Goal: Task Accomplishment & Management: Manage account settings

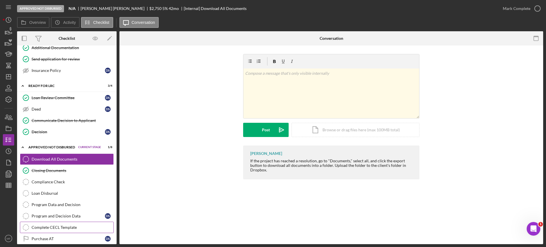
scroll to position [174, 0]
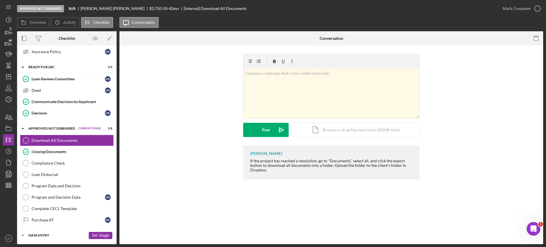
click at [50, 236] on div "Data Entry" at bounding box center [56, 235] width 57 height 3
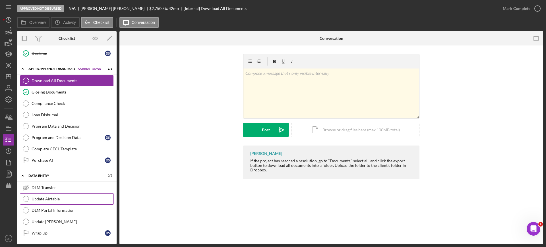
scroll to position [234, 0]
click at [59, 198] on div "Update Airtable" at bounding box center [73, 198] width 82 height 5
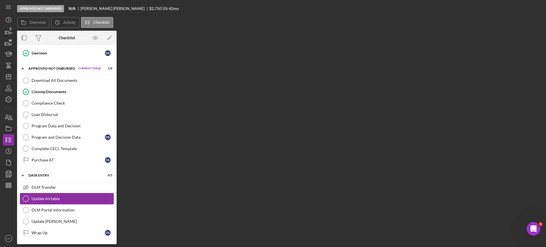
click at [59, 198] on div "Update Airtable" at bounding box center [73, 198] width 82 height 5
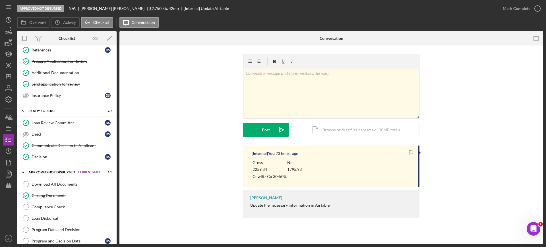
scroll to position [128, 0]
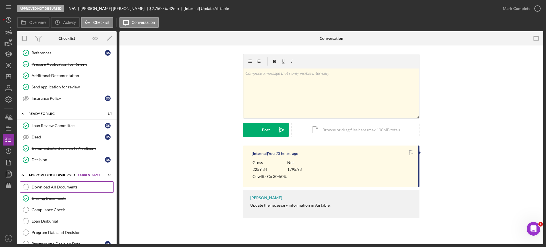
click at [62, 186] on div "Download All Documents" at bounding box center [73, 187] width 82 height 5
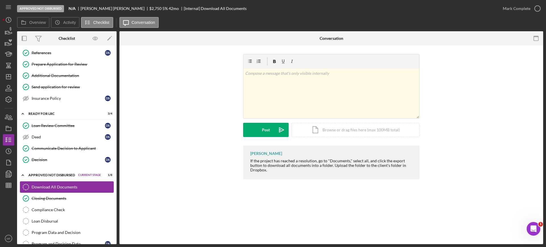
click at [62, 186] on div "Download All Documents" at bounding box center [73, 187] width 82 height 5
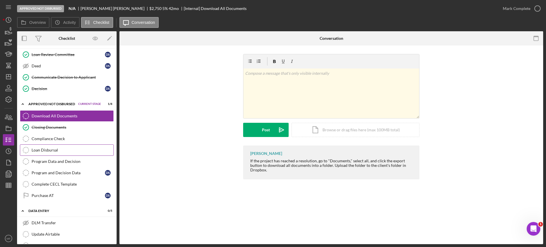
scroll to position [234, 0]
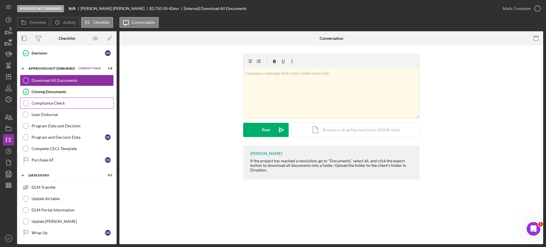
click at [49, 104] on div "Compliance Check" at bounding box center [73, 103] width 82 height 5
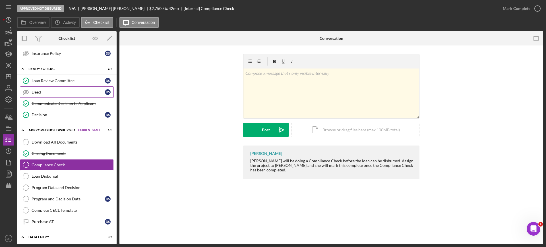
scroll to position [163, 0]
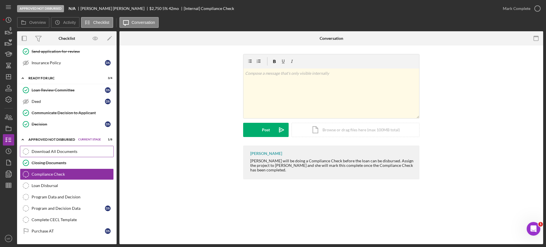
click at [66, 151] on div "Download All Documents" at bounding box center [73, 151] width 82 height 5
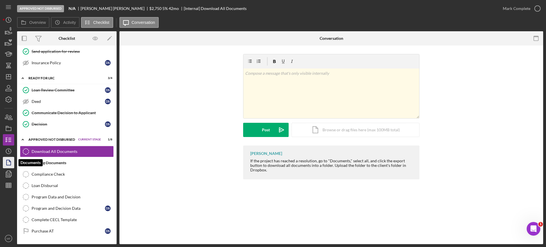
click at [11, 163] on icon "button" at bounding box center [8, 162] width 14 height 14
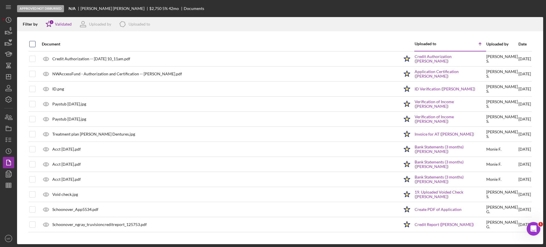
click at [32, 45] on input "checkbox" at bounding box center [33, 44] width 6 height 6
checkbox input "true"
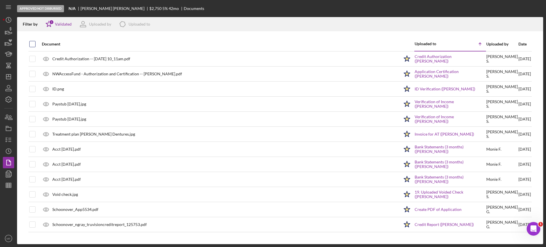
checkbox input "true"
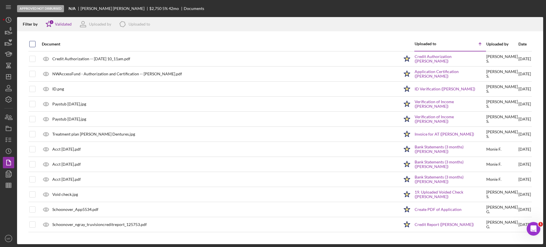
checkbox input "true"
click at [537, 23] on icon "Icon/Download" at bounding box center [535, 24] width 13 height 13
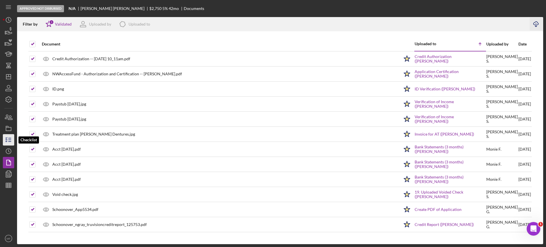
click at [7, 139] on polyline "button" at bounding box center [6, 139] width 1 height 1
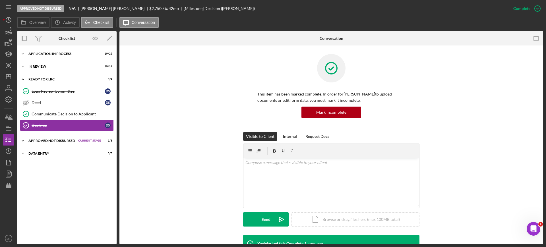
click at [64, 138] on div "Icon/Expander Approved Not Disbursed Current Stage 1 / 8 Set Stage" at bounding box center [66, 140] width 99 height 11
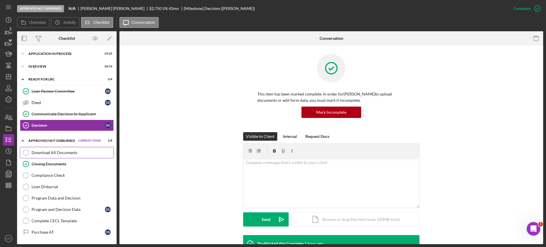
click at [58, 154] on div "Download All Documents" at bounding box center [73, 152] width 82 height 5
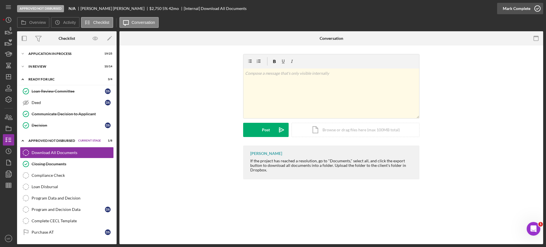
click at [532, 7] on icon "button" at bounding box center [537, 8] width 14 height 14
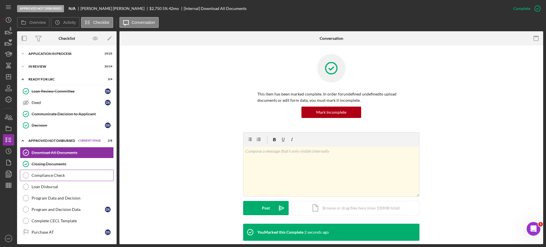
click at [54, 174] on div "Compliance Check" at bounding box center [73, 175] width 82 height 5
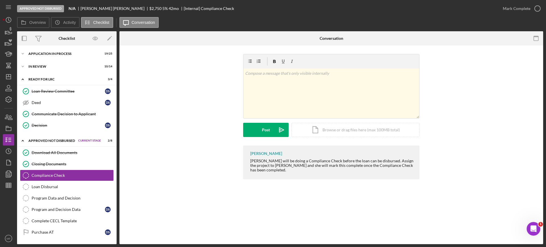
click at [46, 139] on div "Approved Not Disbursed" at bounding box center [51, 140] width 47 height 3
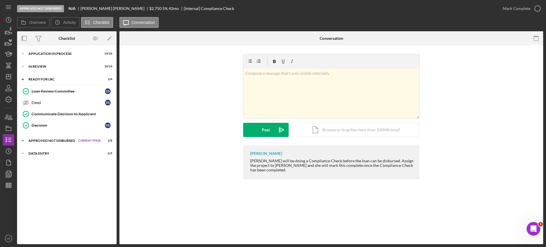
click at [46, 138] on div "Icon/Expander Approved Not Disbursed Current Stage 2 / 8 Set Stage" at bounding box center [66, 140] width 99 height 11
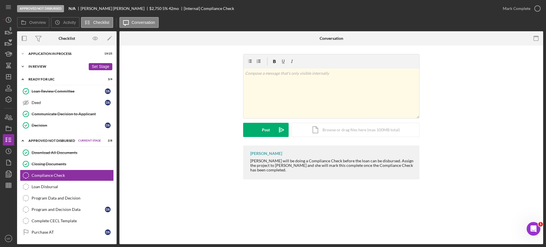
click at [38, 63] on div "Icon/Expander In Review 10 / 14 Set Stage" at bounding box center [66, 66] width 99 height 11
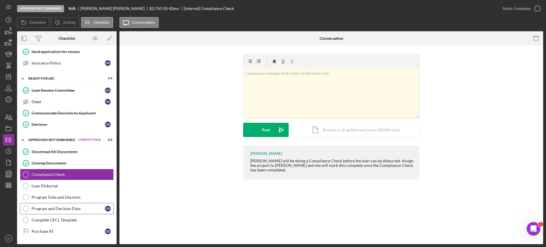
scroll to position [174, 0]
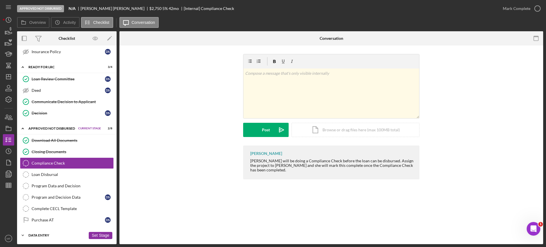
click at [46, 234] on div "Data Entry" at bounding box center [56, 235] width 57 height 3
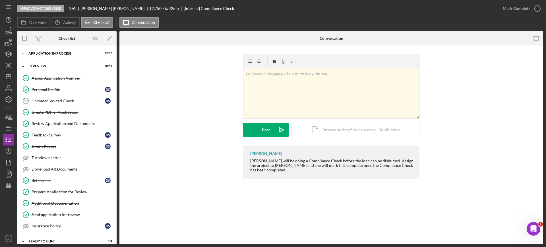
scroll to position [0, 0]
click at [45, 51] on div "Icon/Expander Application In Process 19 / 25 Set Stage" at bounding box center [66, 53] width 99 height 11
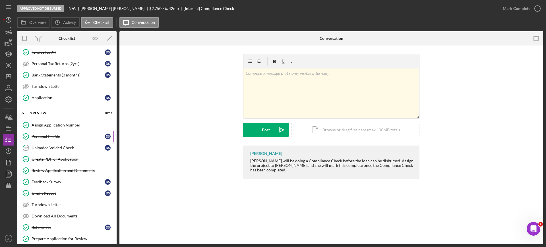
scroll to position [249, 0]
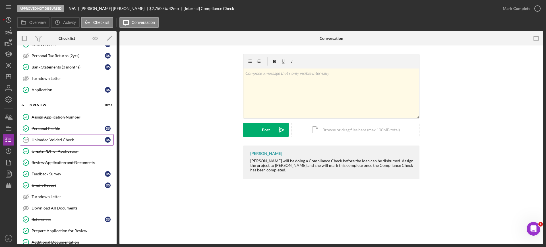
click at [60, 138] on div "Uploaded Voided Check" at bounding box center [68, 140] width 73 height 5
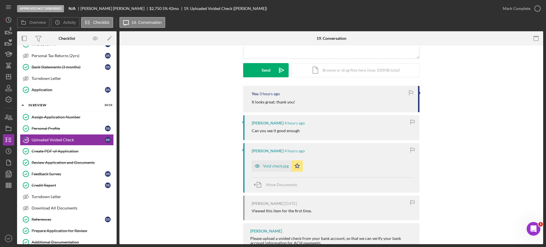
scroll to position [91, 0]
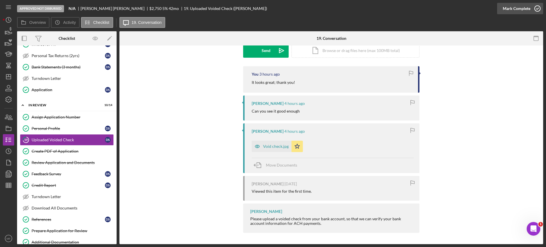
click at [534, 7] on icon "button" at bounding box center [537, 8] width 14 height 14
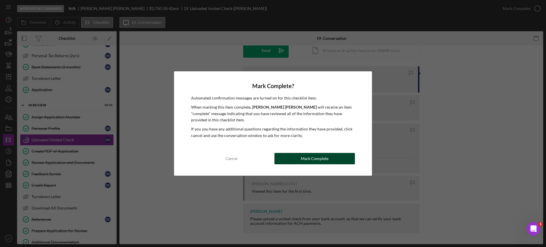
click at [323, 160] on div "Mark Complete" at bounding box center [315, 158] width 28 height 11
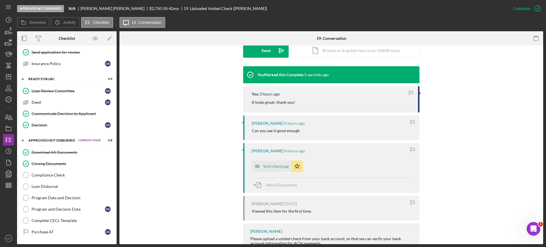
scroll to position [462, 0]
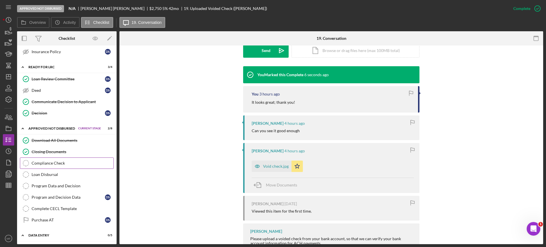
click at [44, 164] on div "Compliance Check" at bounding box center [73, 163] width 82 height 5
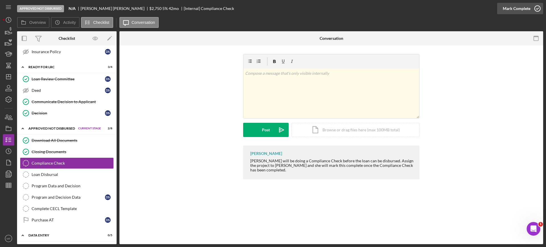
click at [535, 7] on icon "button" at bounding box center [537, 8] width 14 height 14
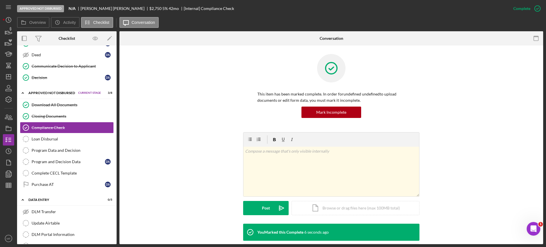
scroll to position [522, 0]
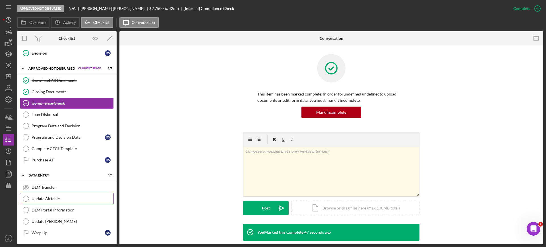
click at [52, 197] on div "Update Airtable" at bounding box center [73, 198] width 82 height 5
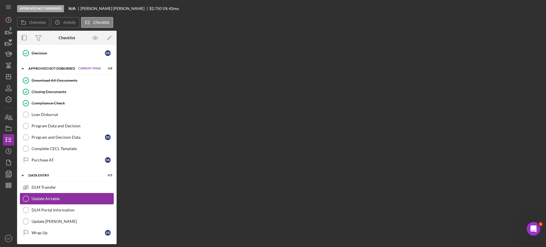
scroll to position [522, 0]
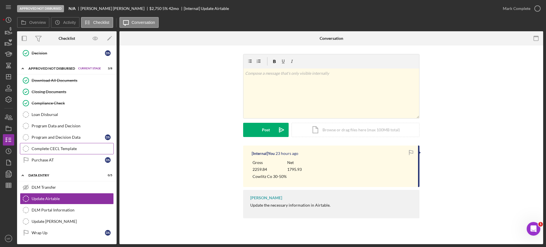
click at [73, 148] on div "Complete CECL Template" at bounding box center [73, 148] width 82 height 5
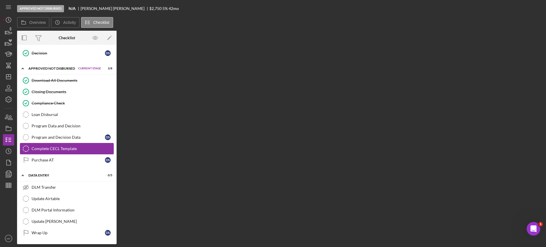
scroll to position [522, 0]
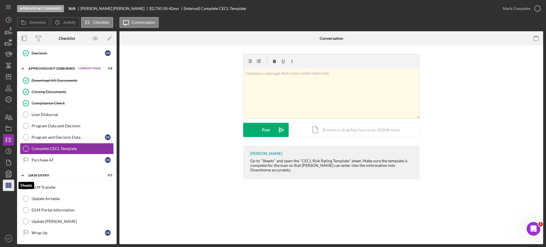
click at [8, 183] on icon "button" at bounding box center [8, 185] width 14 height 14
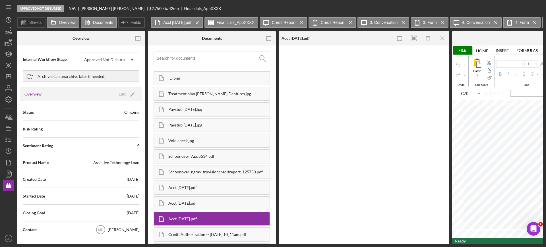
type input "Calibri"
type input "11"
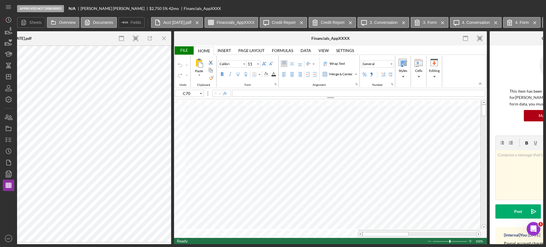
scroll to position [0, 330]
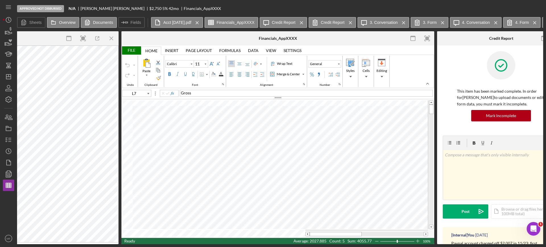
type input "M12"
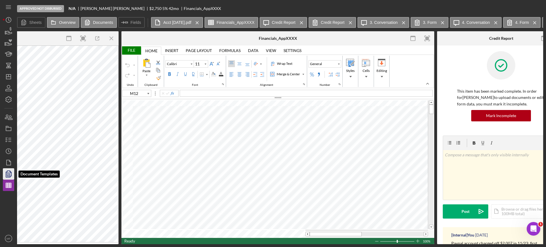
click at [11, 173] on icon "button" at bounding box center [8, 174] width 14 height 14
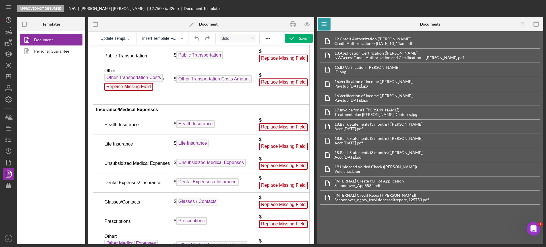
scroll to position [3130, 0]
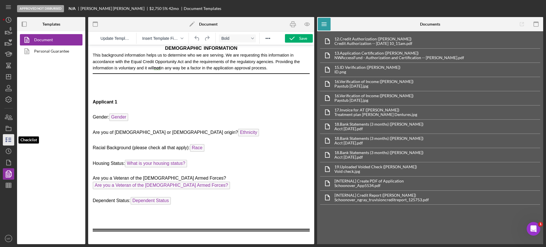
click at [7, 143] on icon "button" at bounding box center [8, 140] width 14 height 14
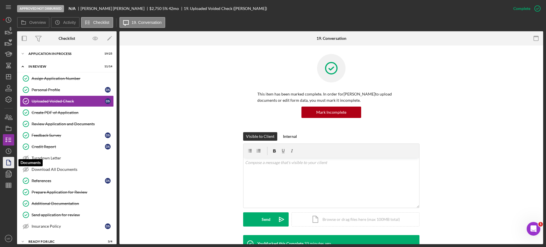
click at [9, 163] on icon "button" at bounding box center [8, 162] width 14 height 14
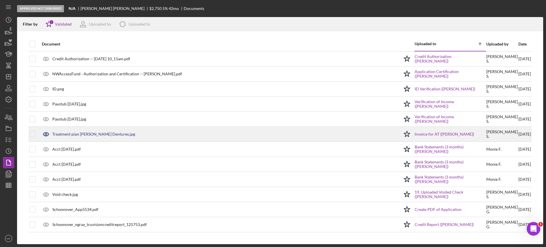
click at [96, 134] on div "Treatment plan [PERSON_NAME] Dentures.jpg" at bounding box center [93, 134] width 83 height 5
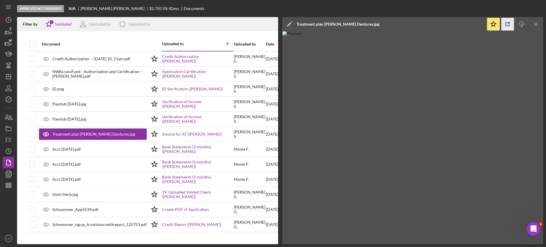
click at [508, 22] on icon "button" at bounding box center [507, 24] width 13 height 13
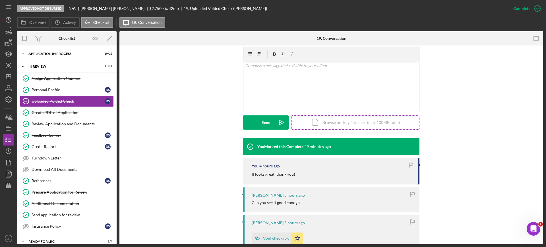
scroll to position [107, 0]
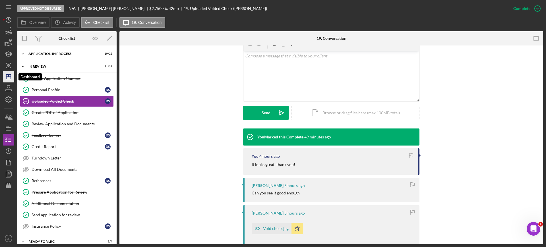
click at [4, 76] on icon "Icon/Dashboard" at bounding box center [8, 77] width 14 height 14
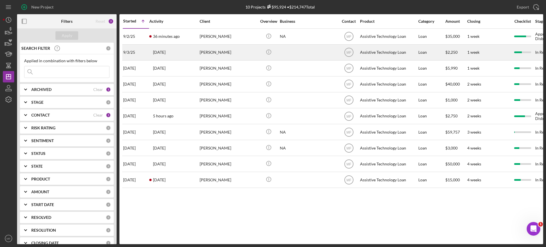
click at [225, 55] on div "Stephan Minnard" at bounding box center [227, 52] width 57 height 15
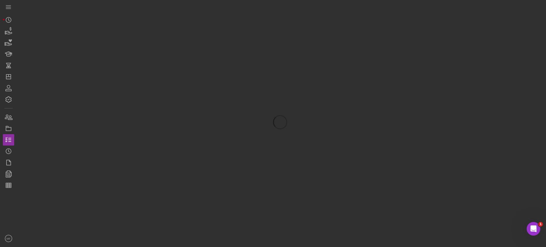
click at [225, 55] on div at bounding box center [280, 122] width 526 height 244
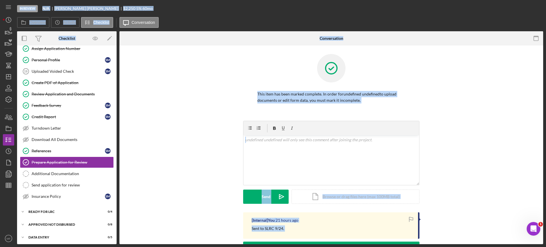
scroll to position [31, 0]
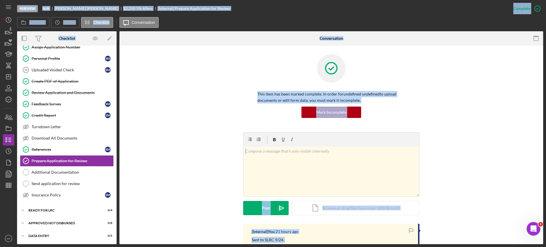
drag, startPoint x: 221, startPoint y: 55, endPoint x: 220, endPoint y: 63, distance: 8.0
drag, startPoint x: 220, startPoint y: 63, endPoint x: 176, endPoint y: 174, distance: 119.8
click at [176, 174] on div "v Color teal Color pink Remove color Add row above Add row below Add column bef…" at bounding box center [331, 177] width 406 height 91
click at [513, 152] on div "v Color teal Color pink Remove color Add row above Add row below Add column bef…" at bounding box center [331, 177] width 406 height 91
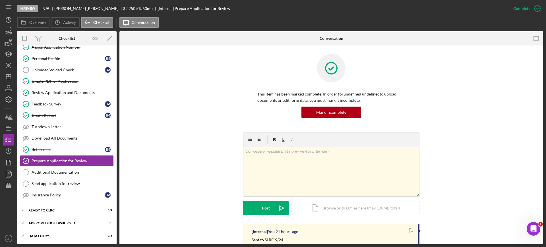
click at [513, 151] on div "v Color teal Color pink Remove color Add row above Add row below Add column bef…" at bounding box center [331, 177] width 406 height 91
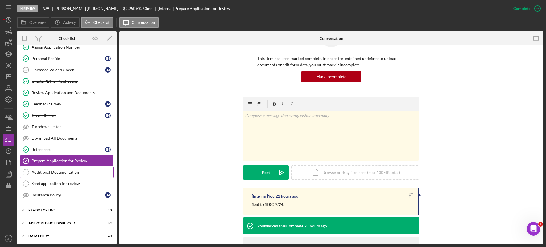
click at [61, 177] on link "Additional Documentation Additional Documentation" at bounding box center [67, 172] width 94 height 11
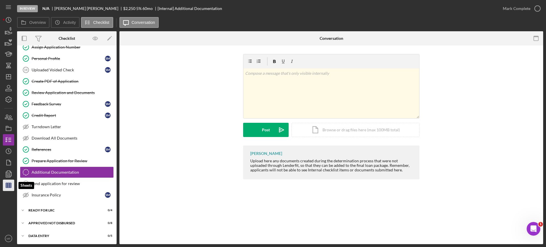
click at [11, 183] on polygon "button" at bounding box center [8, 185] width 5 height 5
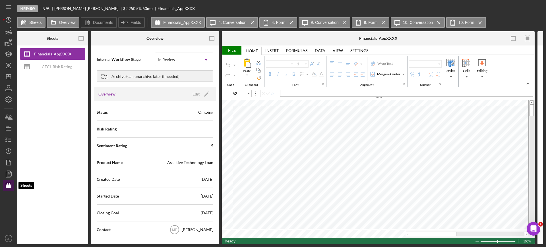
type input "Calibri"
type input "11"
type input "Arial"
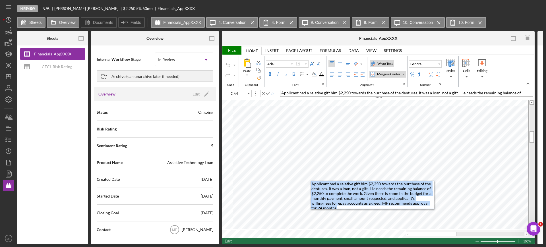
click at [355, 188] on span "Applicant had a relative gift him $2,250 towards the purchase of the dentures. …" at bounding box center [371, 195] width 121 height 29
click at [363, 189] on span "Applicant had a relative gift him $2,250 towards the purchase of the dentures. …" at bounding box center [371, 195] width 121 height 29
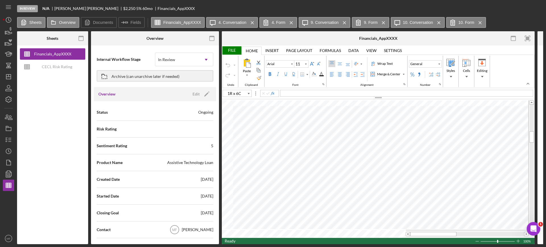
type input "C54"
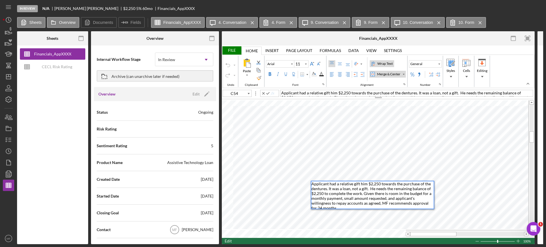
click at [348, 188] on span "Applicant had a relative gift him $2,250 towards the purchase of the dentures. …" at bounding box center [371, 195] width 121 height 29
type input "B53"
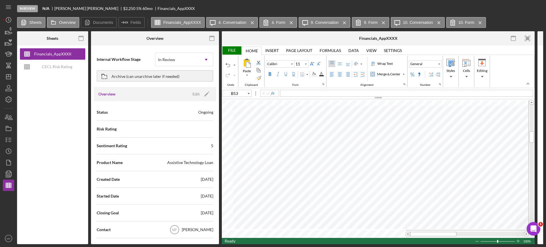
click at [232, 49] on div "File" at bounding box center [232, 50] width 20 height 8
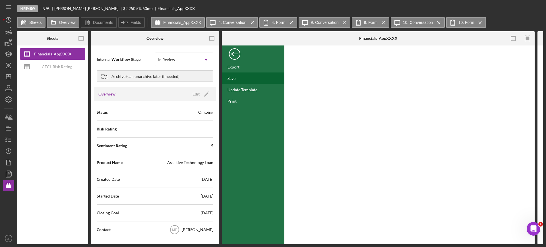
click at [240, 78] on div "Save" at bounding box center [253, 77] width 63 height 11
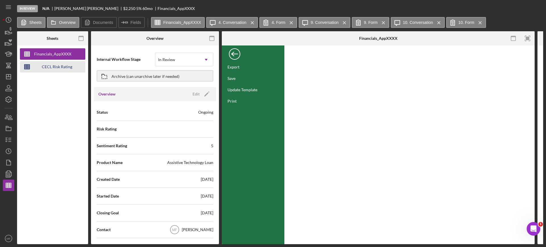
click at [64, 68] on div "CECL Risk Rating Template" at bounding box center [56, 66] width 45 height 11
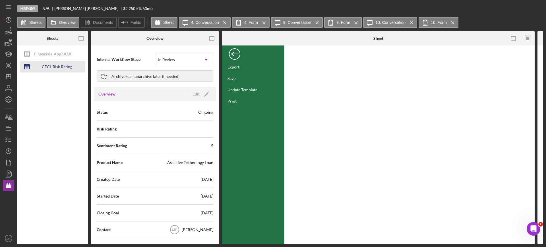
type input "Aptos Narrow"
type input "12"
type input "C39"
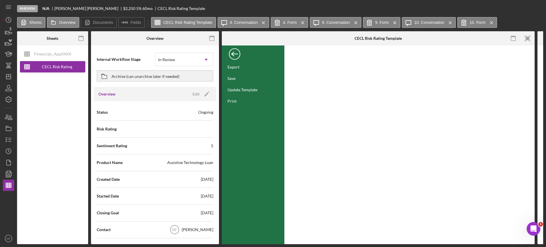
click at [235, 51] on div "Back" at bounding box center [234, 52] width 11 height 11
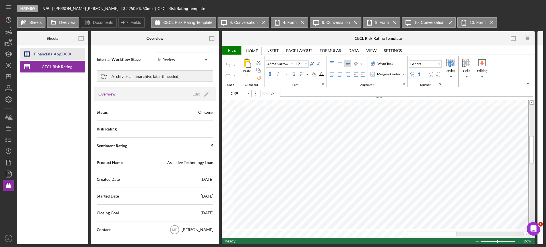
click at [53, 54] on div "Financials_AppXXXX" at bounding box center [52, 53] width 37 height 11
type input "Calibri"
type input "11"
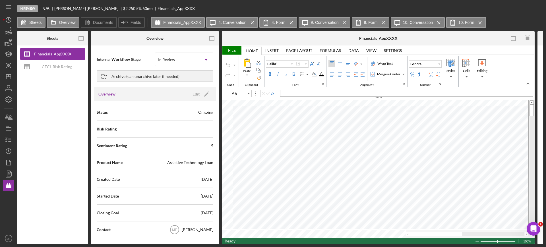
type input "B69"
type input "Arial"
type input "10"
type input "C11"
click at [9, 141] on icon "button" at bounding box center [8, 140] width 14 height 14
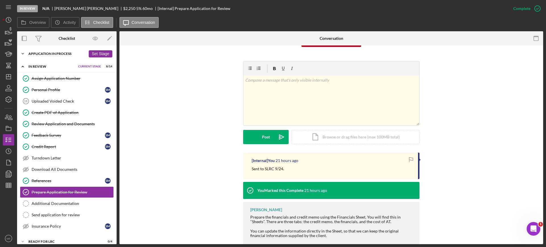
click at [57, 55] on div "Application In Process" at bounding box center [56, 53] width 57 height 3
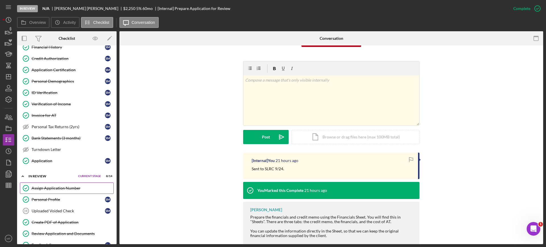
scroll to position [213, 0]
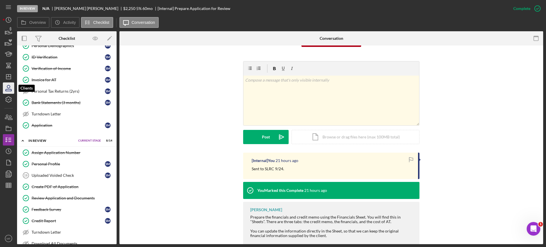
click at [9, 90] on icon "button" at bounding box center [8, 88] width 14 height 14
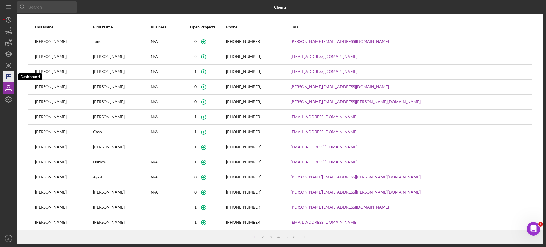
click at [9, 75] on icon "Icon/Dashboard" at bounding box center [8, 77] width 14 height 14
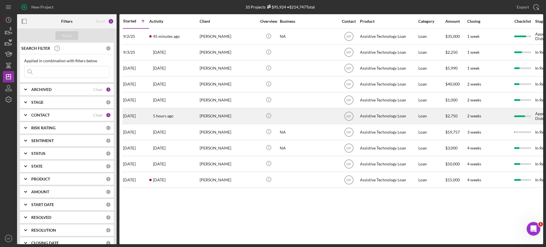
click at [230, 115] on div "David Schoonover" at bounding box center [227, 116] width 57 height 15
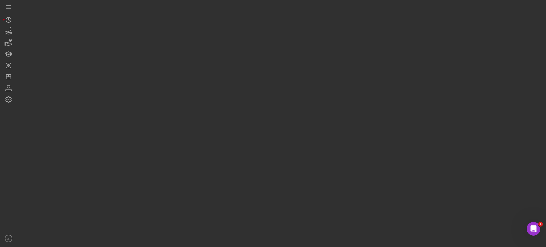
click at [230, 115] on div at bounding box center [280, 122] width 526 height 244
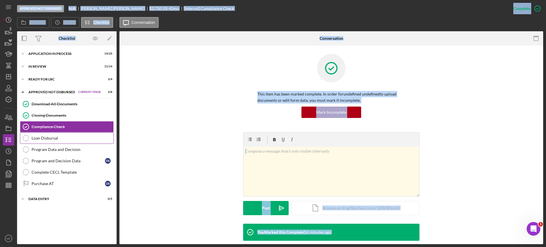
click at [55, 140] on link "Loan Disbursal Loan Disbursal" at bounding box center [67, 137] width 94 height 11
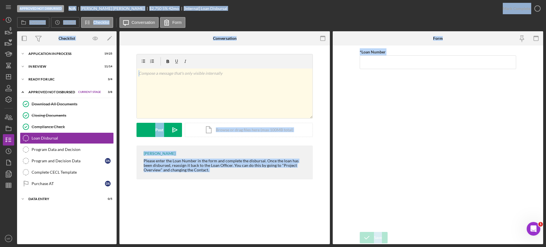
click at [231, 204] on div "Loan Disbursal Loan Disbursal v Color teal Color pink Remove color Add row abov…" at bounding box center [224, 144] width 210 height 199
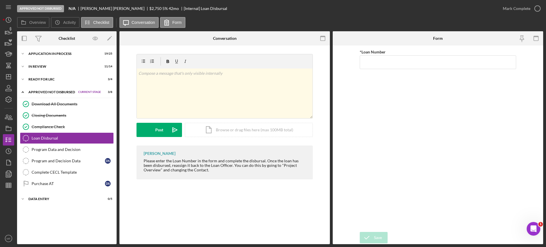
click at [49, 91] on div "Approved Not Disbursed" at bounding box center [51, 91] width 47 height 3
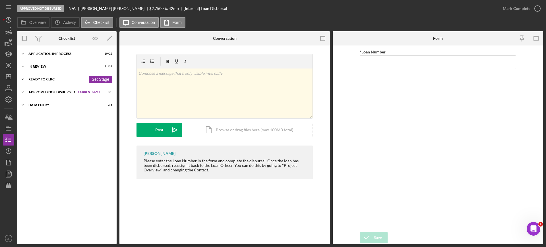
click at [45, 78] on div "Ready for LRC" at bounding box center [56, 79] width 57 height 3
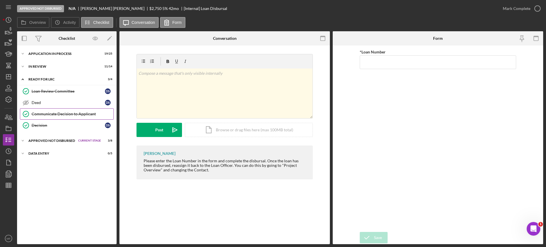
click at [68, 113] on div "Communicate Decision to Applicant" at bounding box center [73, 114] width 82 height 5
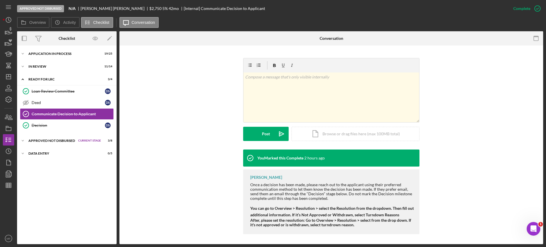
scroll to position [76, 0]
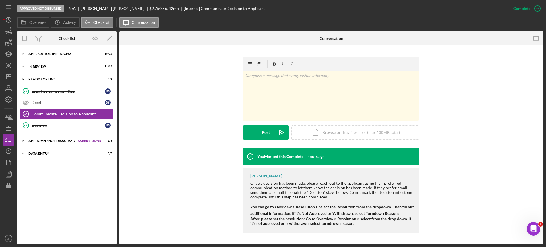
click at [68, 142] on div "Approved Not Disbursed" at bounding box center [51, 140] width 47 height 3
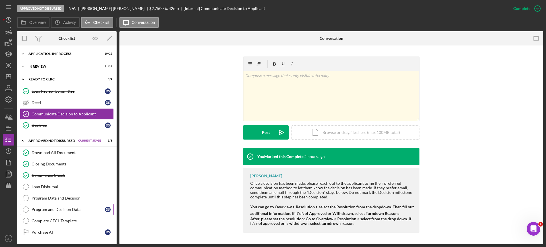
scroll to position [12, 0]
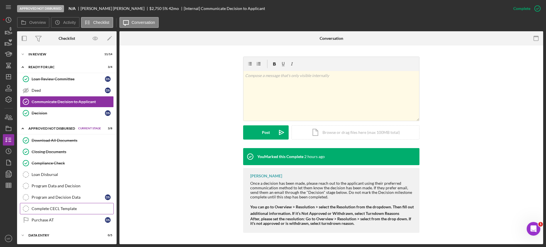
click at [65, 209] on div "Complete CECL Template" at bounding box center [73, 208] width 82 height 5
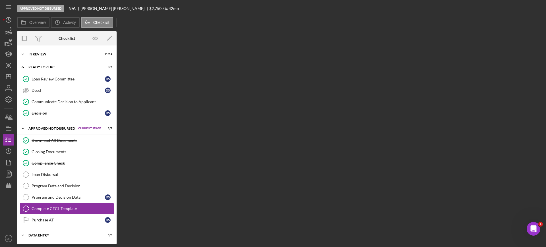
scroll to position [12, 0]
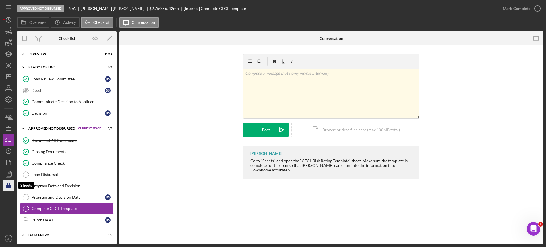
click at [8, 183] on line "button" at bounding box center [8, 185] width 0 height 5
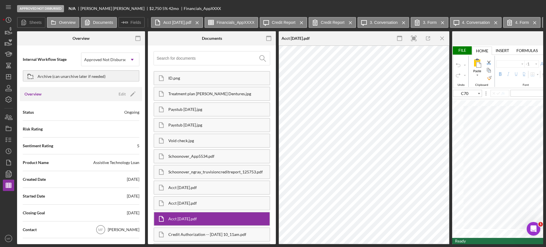
type input "Calibri"
type input "11"
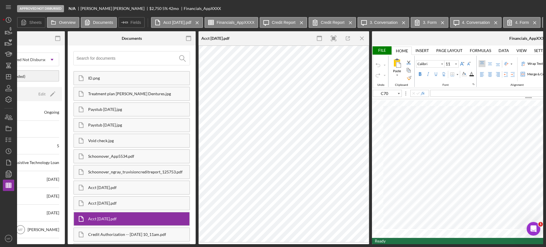
scroll to position [0, 39]
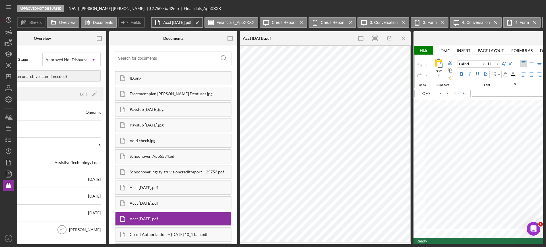
click at [198, 22] on g at bounding box center [197, 22] width 3 height 3
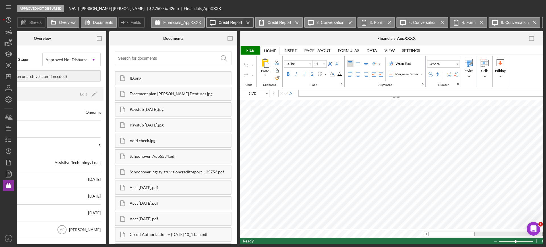
click at [247, 23] on icon "Icon/Menu Close" at bounding box center [248, 23] width 10 height 14
click at [247, 23] on button "Icon/Message 3. Conversation Icon/Menu Close" at bounding box center [232, 22] width 52 height 11
click at [249, 22] on icon "Icon/Menu Close" at bounding box center [252, 23] width 10 height 14
click at [235, 22] on icon "Icon/Menu Close" at bounding box center [238, 23] width 10 height 14
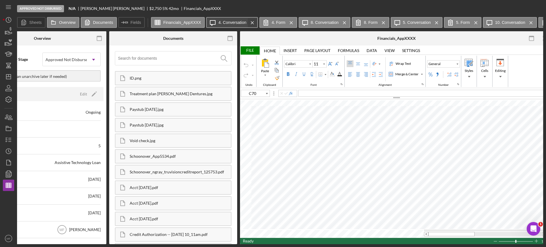
click at [251, 22] on icon "Icon/Menu Close" at bounding box center [252, 23] width 10 height 14
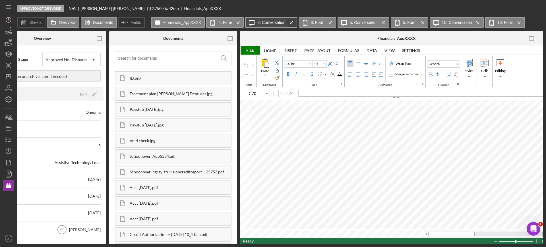
click at [291, 22] on icon "Icon/Menu Close" at bounding box center [291, 23] width 10 height 14
click at [278, 22] on icon "Icon/Menu Close" at bounding box center [277, 23] width 10 height 14
click at [292, 22] on icon "Icon/Menu Close" at bounding box center [291, 23] width 10 height 14
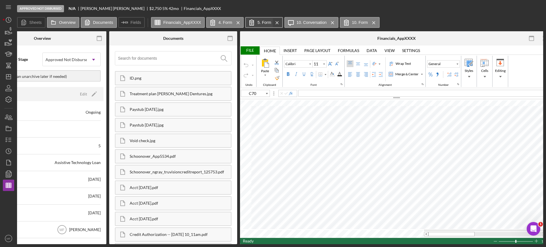
click at [277, 23] on icon "Icon/Menu Close" at bounding box center [277, 23] width 10 height 14
click at [292, 22] on icon "Icon/Menu Close" at bounding box center [293, 23] width 10 height 14
click at [280, 23] on icon "Icon/Menu Close" at bounding box center [279, 23] width 10 height 14
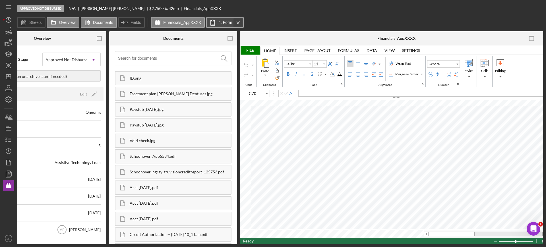
click at [238, 20] on icon "Icon/Menu Close" at bounding box center [238, 23] width 10 height 14
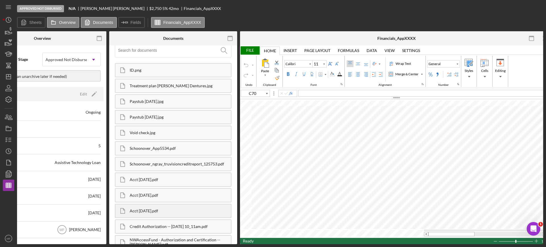
scroll to position [0, 0]
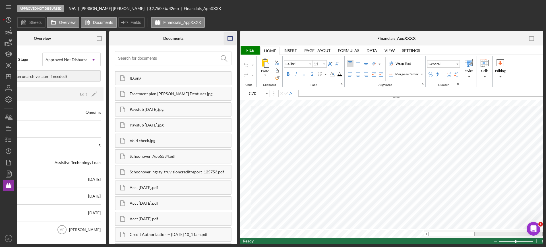
click at [230, 38] on icon "button" at bounding box center [230, 38] width 13 height 13
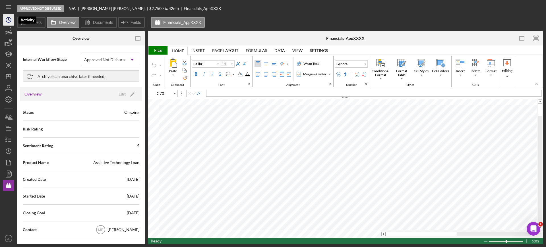
click at [8, 20] on icon "Icon/History" at bounding box center [8, 20] width 14 height 14
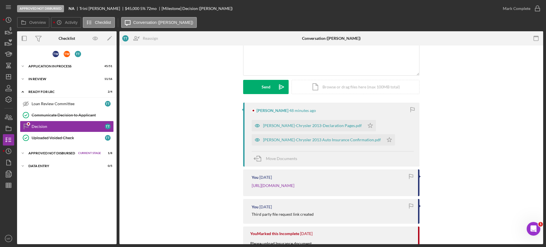
scroll to position [71, 0]
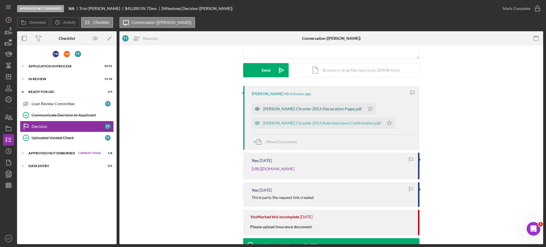
click at [290, 109] on div "[PERSON_NAME]-Chrysler 2013-Declaration Pages.pdf" at bounding box center [312, 109] width 99 height 5
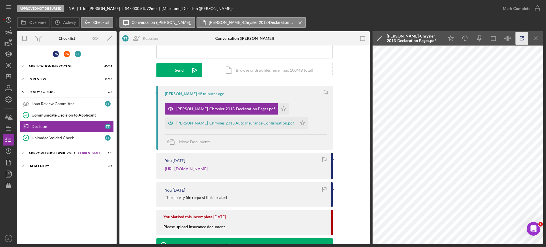
click at [521, 39] on icon "button" at bounding box center [521, 38] width 13 height 13
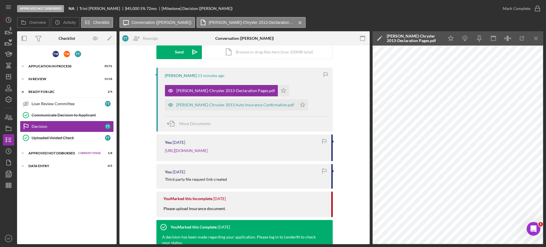
scroll to position [36, 0]
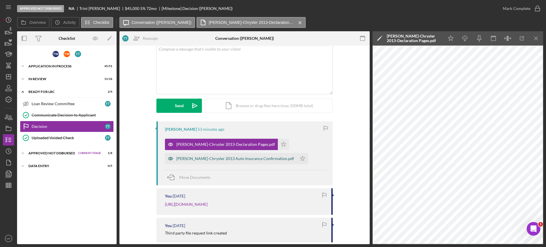
click at [217, 159] on div "Trini Torrez-Chrysler 2013 Auto Insurance Confirmation.pdf" at bounding box center [235, 158] width 118 height 5
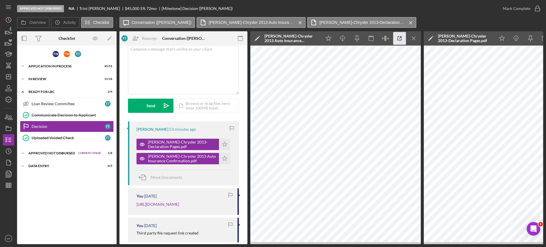
click at [399, 36] on icon "button" at bounding box center [399, 38] width 13 height 13
click at [224, 144] on polygon "button" at bounding box center [224, 144] width 5 height 5
click at [224, 159] on polygon "button" at bounding box center [224, 158] width 5 height 5
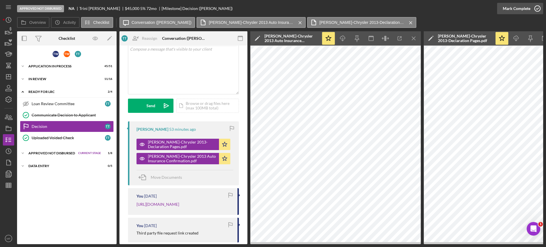
click at [533, 9] on icon "button" at bounding box center [537, 8] width 14 height 14
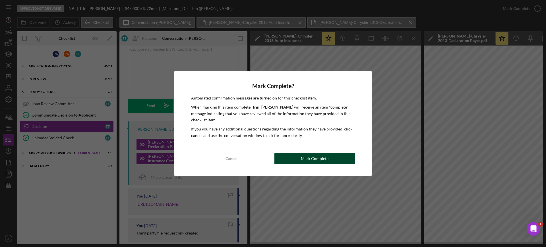
click at [319, 158] on div "Mark Complete" at bounding box center [315, 158] width 28 height 11
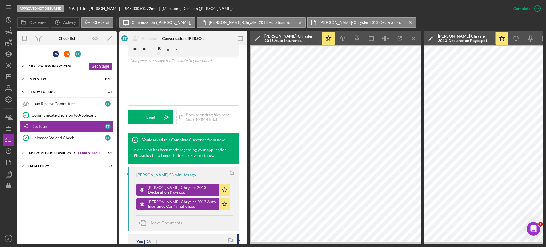
scroll to position [120, 0]
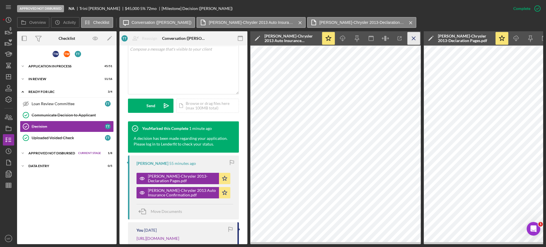
click at [412, 38] on icon "Icon/Menu Close" at bounding box center [413, 38] width 13 height 13
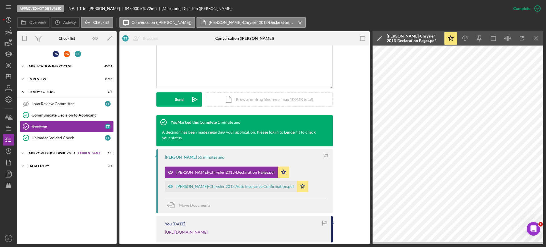
scroll to position [113, 0]
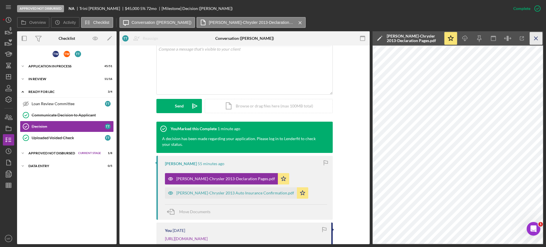
click at [538, 36] on icon "Icon/Menu Close" at bounding box center [535, 38] width 13 height 13
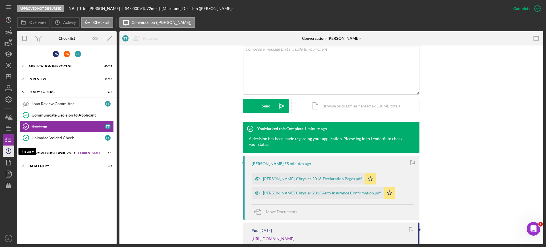
click at [6, 154] on icon "Icon/History" at bounding box center [8, 151] width 14 height 14
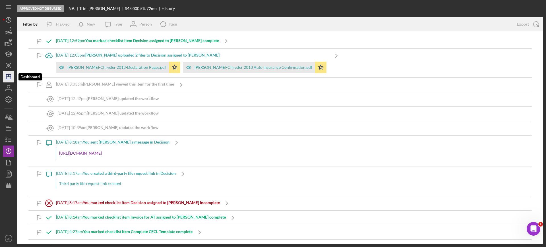
click at [6, 77] on icon "Icon/Dashboard" at bounding box center [8, 77] width 14 height 14
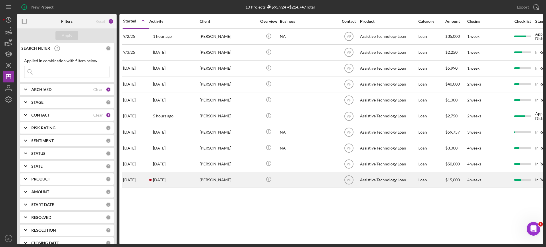
click at [223, 180] on div "Lance Roosma" at bounding box center [227, 179] width 57 height 15
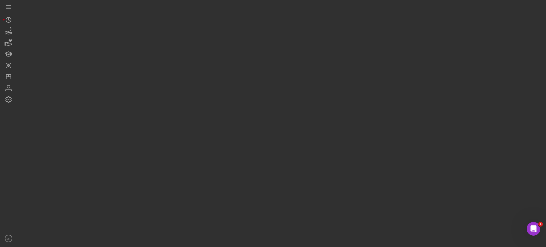
click at [223, 180] on div at bounding box center [280, 122] width 526 height 244
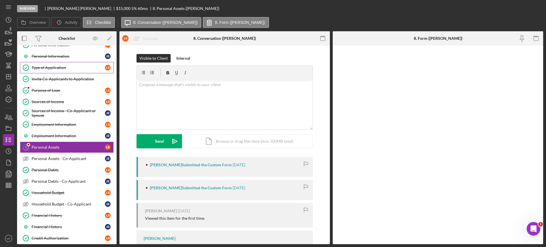
scroll to position [58, 0]
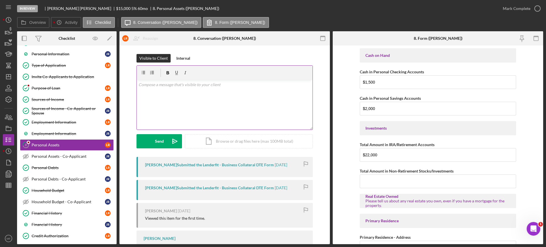
click at [229, 102] on div "v Color teal Color pink Remove color Add row above Add row below Add column bef…" at bounding box center [225, 105] width 176 height 50
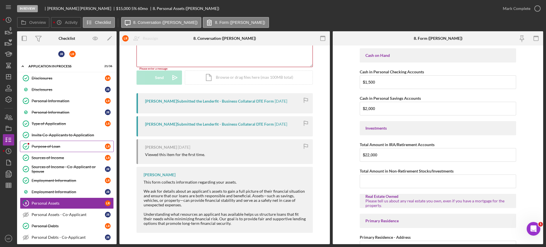
scroll to position [0, 0]
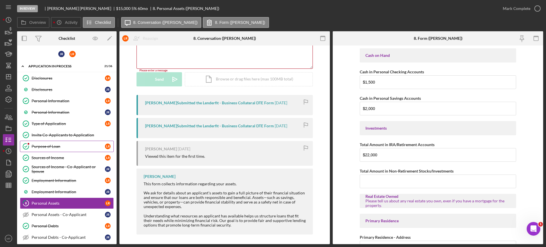
click at [48, 143] on link "Purpose of Loan Purpose of Loan L R" at bounding box center [67, 146] width 94 height 11
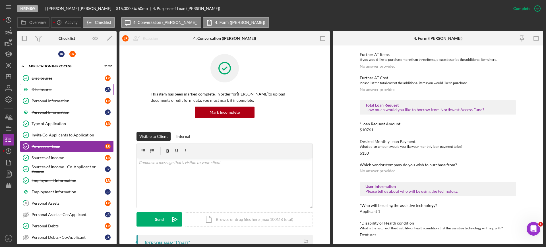
click at [47, 91] on div "Disclosures" at bounding box center [68, 89] width 73 height 5
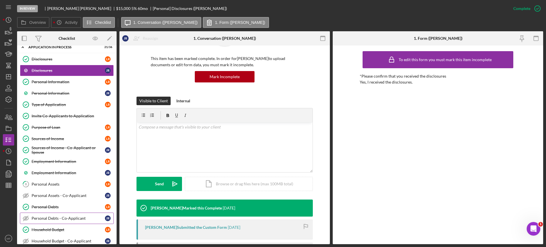
scroll to position [36, 0]
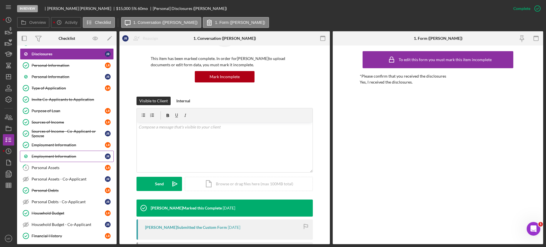
click at [65, 158] on div "Employment Information" at bounding box center [68, 156] width 73 height 5
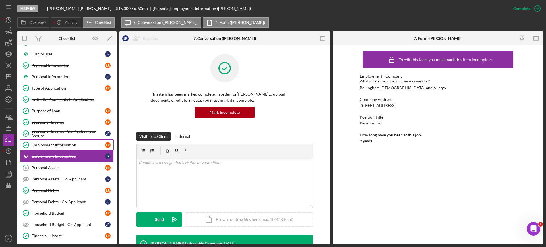
click at [52, 146] on div "Employment Information" at bounding box center [68, 145] width 73 height 5
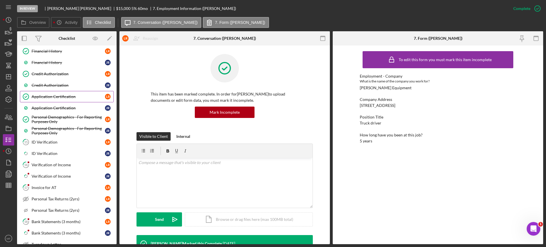
scroll to position [249, 0]
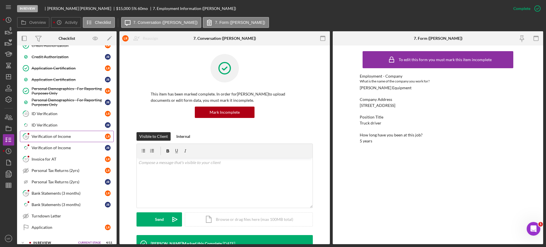
click at [61, 136] on div "Verification of Income" at bounding box center [68, 136] width 73 height 5
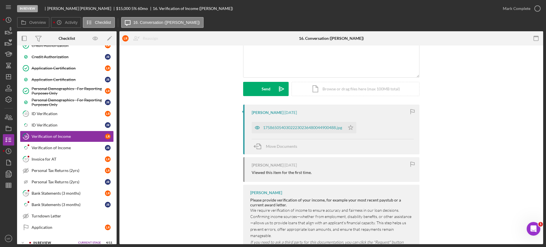
scroll to position [36, 0]
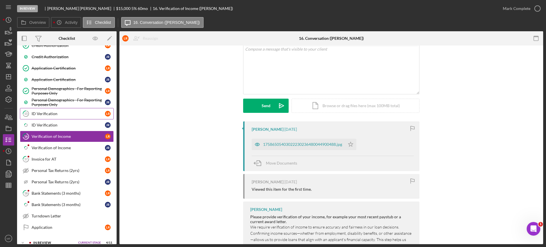
click at [43, 113] on div "ID Verification" at bounding box center [68, 113] width 73 height 5
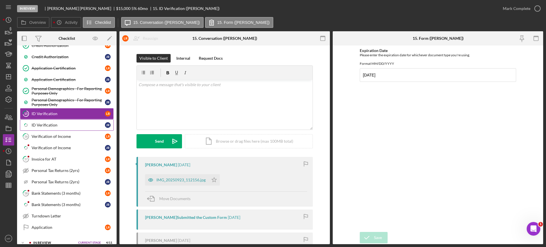
click at [49, 125] on div "ID Verification" at bounding box center [68, 125] width 73 height 5
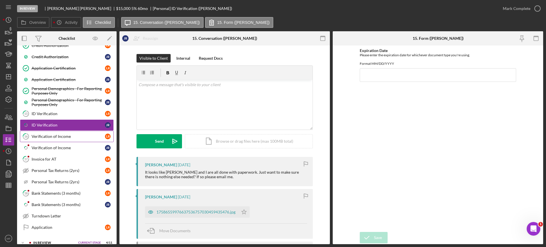
click at [59, 135] on div "Verification of Income" at bounding box center [68, 136] width 73 height 5
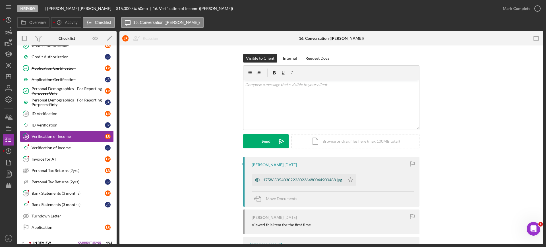
click at [296, 178] on div "17586505403022230236480044900488.jpg" at bounding box center [302, 180] width 79 height 5
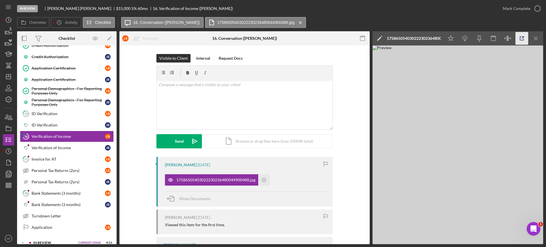
click at [518, 38] on icon "button" at bounding box center [521, 38] width 13 height 13
click at [342, 166] on div "Lance Roosma 2 days ago 17586505403022230236480044900488.jpg Icon/Star Move Doc…" at bounding box center [244, 242] width 233 height 170
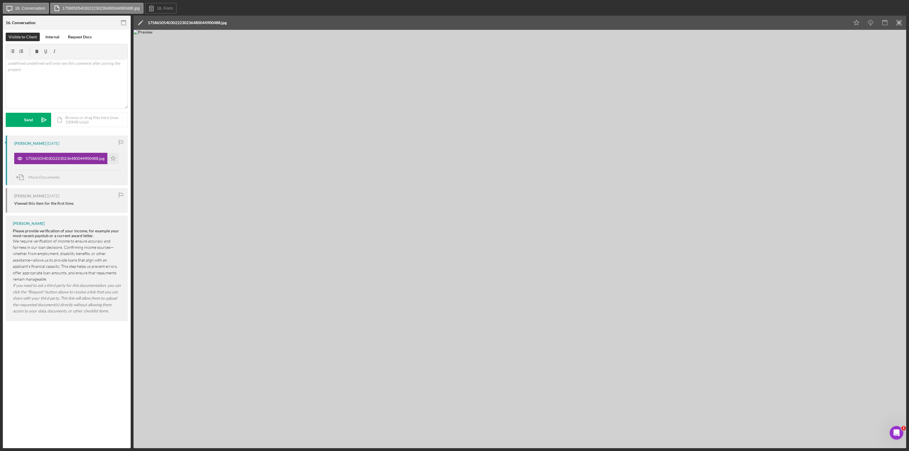
click at [230, 23] on div "Icon/Edit 17586505403022230236480044900488.jpg" at bounding box center [492, 23] width 716 height 14
click at [230, 21] on div "Icon/Edit 17586505403022230236480044900488.jpg" at bounding box center [492, 23] width 716 height 14
click at [141, 22] on polygon at bounding box center [140, 23] width 4 height 4
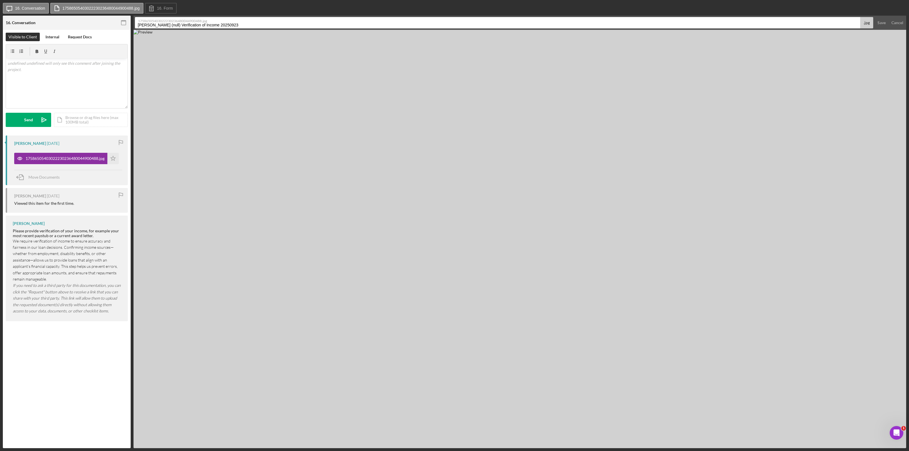
drag, startPoint x: 238, startPoint y: 25, endPoint x: 114, endPoint y: 26, distance: 123.6
click at [114, 26] on div "16. Conversation 16 Verification of Income Visible to Client Internal Request D…" at bounding box center [455, 232] width 904 height 433
click at [533, 125] on img at bounding box center [520, 239] width 773 height 419
type input "Paystub Lance 9.3.25"
click at [545, 22] on div "Save" at bounding box center [882, 22] width 8 height 11
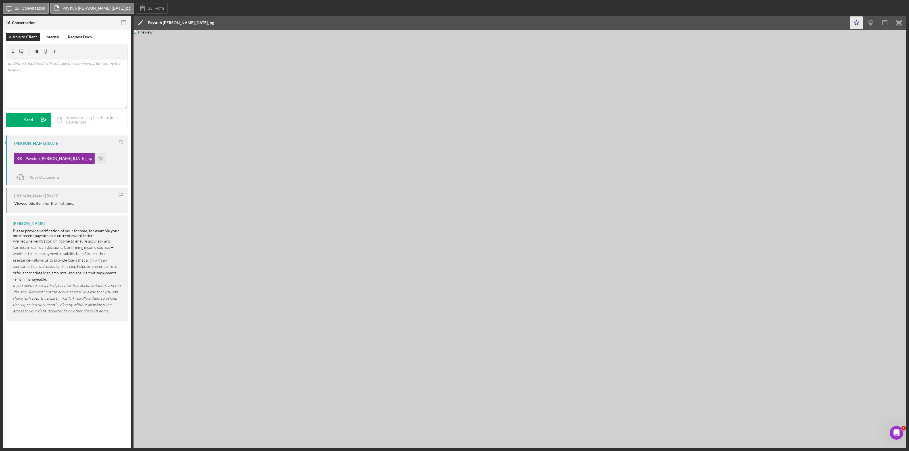
click at [545, 22] on polygon "button" at bounding box center [856, 22] width 5 height 5
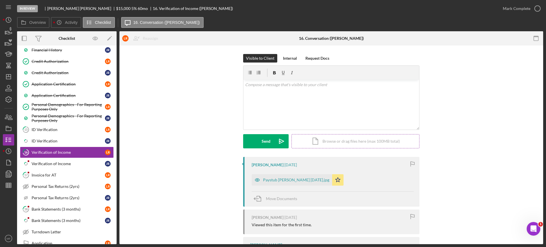
scroll to position [240, 0]
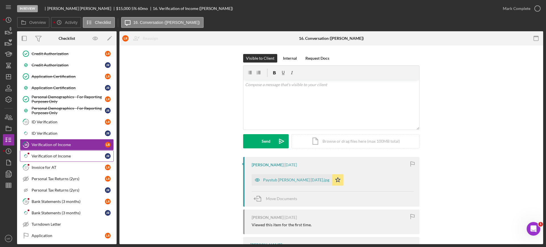
click at [51, 154] on div "Verification of Income" at bounding box center [68, 156] width 73 height 5
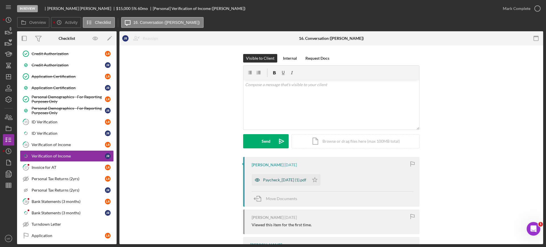
click at [297, 180] on div "Paycheck_[DATE] (1).pdf" at bounding box center [284, 180] width 43 height 5
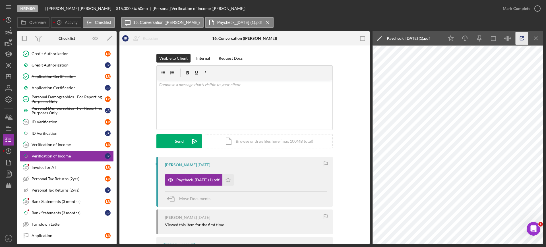
click at [521, 38] on icon "button" at bounding box center [521, 38] width 13 height 13
click at [47, 167] on div "Invoice for AT" at bounding box center [68, 167] width 73 height 5
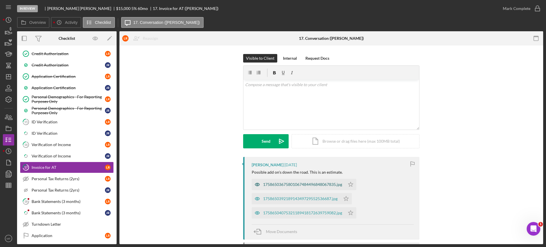
click at [298, 183] on div "17586503675801067484496848067835.jpg" at bounding box center [302, 184] width 79 height 5
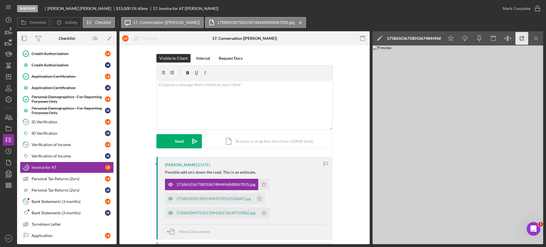
click at [521, 38] on icon "button" at bounding box center [521, 38] width 13 height 13
click at [63, 199] on div "Bank Statements (3 months)" at bounding box center [68, 201] width 73 height 5
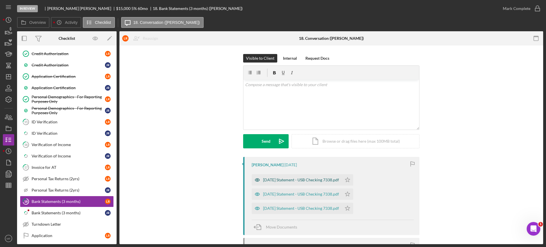
click at [311, 182] on div "[DATE] Statement - USB Checking 7338.pdf" at bounding box center [301, 180] width 76 height 5
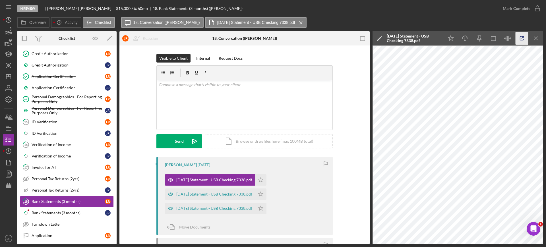
click at [523, 36] on icon "button" at bounding box center [521, 38] width 13 height 13
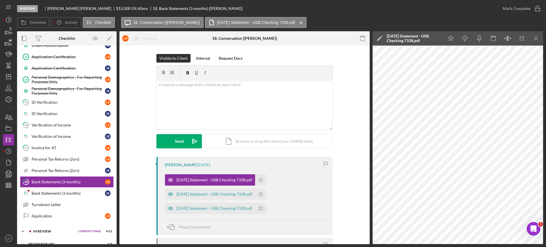
scroll to position [276, 0]
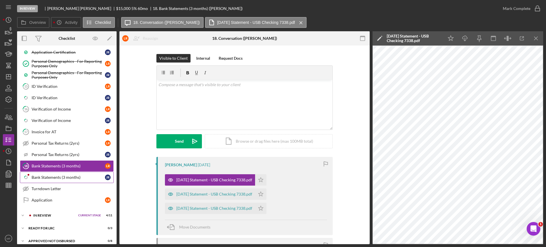
click at [55, 176] on div "Bank Statements (3 months)" at bounding box center [68, 177] width 73 height 5
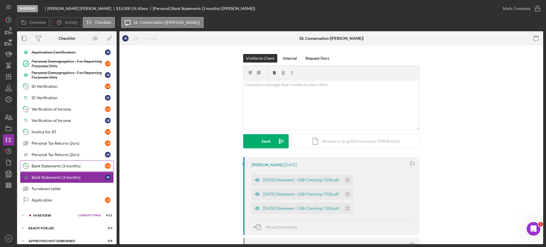
click at [62, 167] on div "Bank Statements (3 months)" at bounding box center [68, 166] width 73 height 5
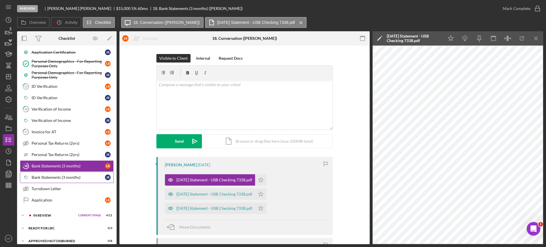
click at [72, 176] on div "Bank Statements (3 months)" at bounding box center [68, 177] width 73 height 5
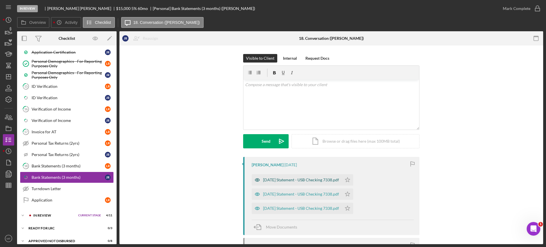
click at [298, 180] on div "[DATE] Statement - USB Checking 7338.pdf" at bounding box center [301, 180] width 76 height 5
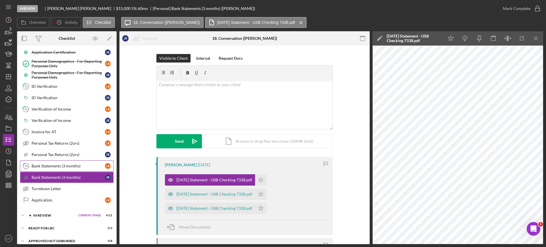
click at [58, 163] on link "18 Bank Statements (3 months) L R" at bounding box center [67, 165] width 94 height 11
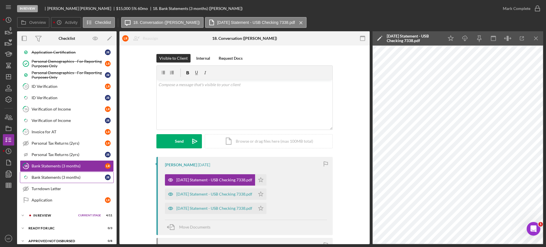
click at [71, 178] on div "Bank Statements (3 months)" at bounding box center [68, 177] width 73 height 5
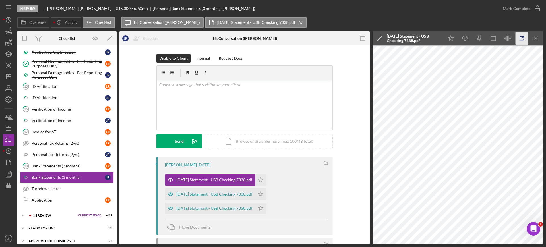
click at [521, 40] on icon "button" at bounding box center [522, 39] width 4 height 4
click at [45, 166] on div "Bank Statements (3 months)" at bounding box center [68, 166] width 73 height 5
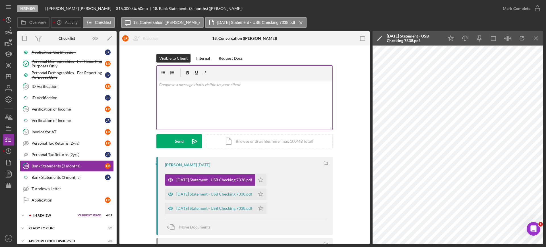
click at [193, 84] on p at bounding box center [244, 85] width 172 height 6
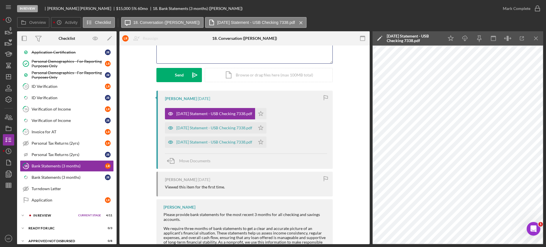
scroll to position [15, 0]
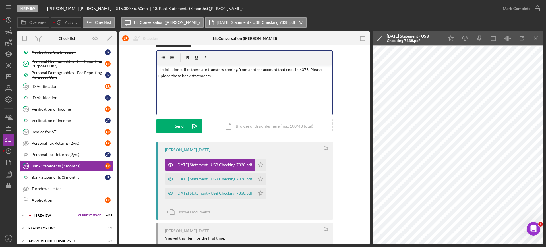
drag, startPoint x: 158, startPoint y: 69, endPoint x: 225, endPoint y: 77, distance: 67.6
click at [225, 77] on p "Hello! It looks like there are transfers coming from another account that ends …" at bounding box center [244, 72] width 172 height 13
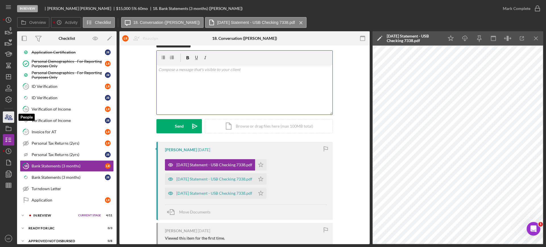
click at [8, 115] on icon "button" at bounding box center [6, 117] width 3 height 4
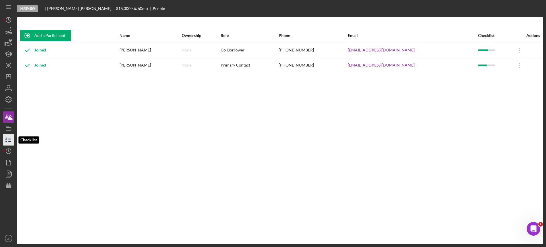
click at [9, 140] on line "button" at bounding box center [10, 140] width 3 height 0
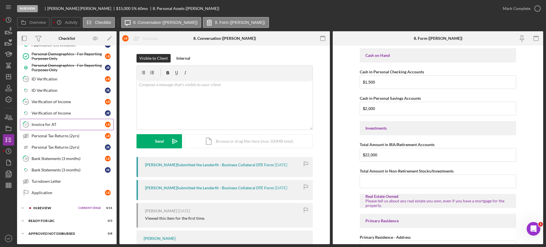
scroll to position [294, 0]
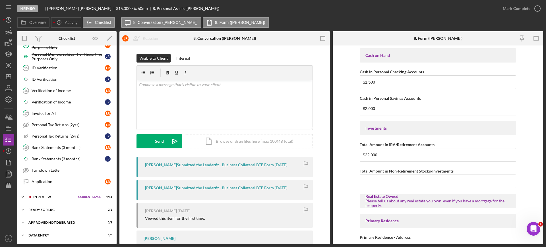
click at [40, 196] on div "In Review" at bounding box center [54, 196] width 42 height 3
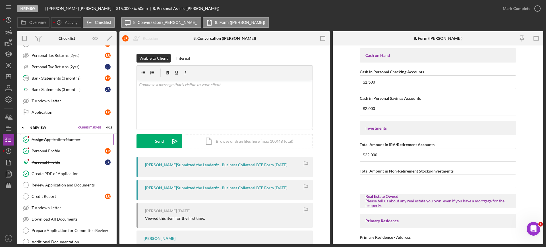
scroll to position [365, 0]
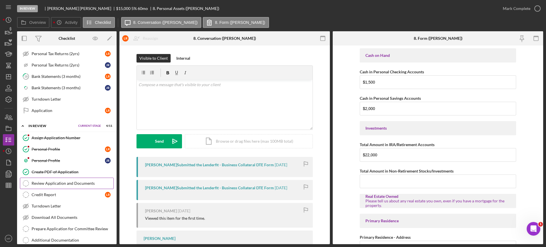
click at [59, 183] on div "Review Application and Documents" at bounding box center [73, 183] width 82 height 5
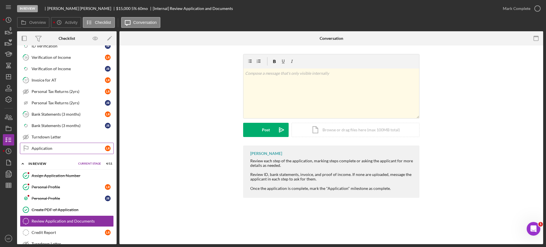
scroll to position [294, 0]
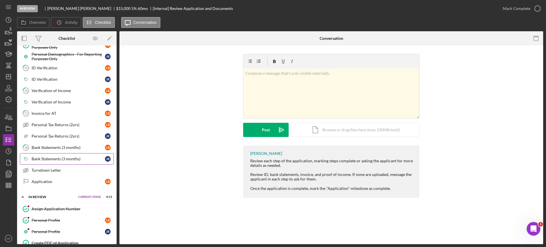
click at [61, 155] on link "Icon/Checklist Item Sub Partial Bank Statements (3 months) J R" at bounding box center [67, 158] width 94 height 11
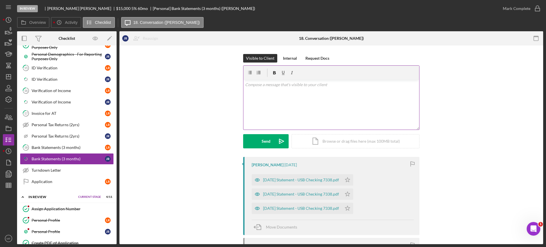
click at [263, 86] on p at bounding box center [331, 85] width 172 height 6
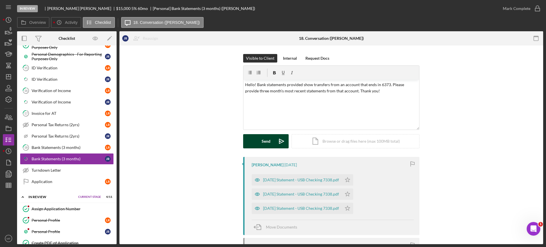
click at [265, 140] on div "Send" at bounding box center [265, 141] width 9 height 14
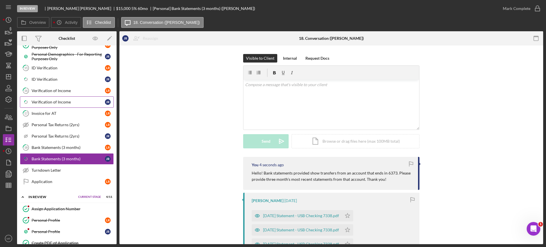
click at [60, 101] on div "Verification of Income" at bounding box center [68, 102] width 73 height 5
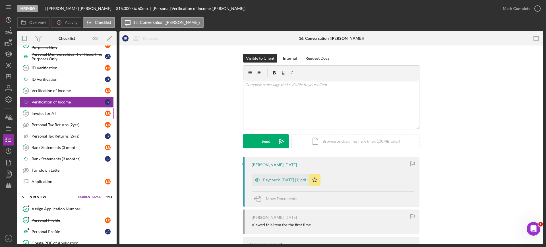
click at [47, 113] on div "Invoice for AT" at bounding box center [68, 113] width 73 height 5
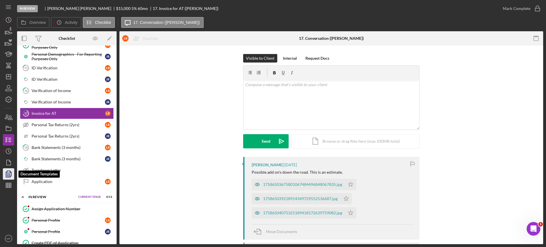
click at [6, 174] on polyline "button" at bounding box center [8, 174] width 4 height 5
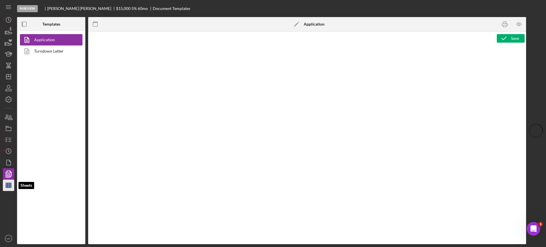
type textarea "<div class="WordSection1"> <p style="margin: 0in; font-size: 12pt; font-family:…"
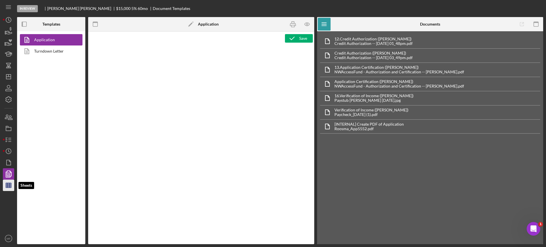
click at [9, 184] on line "button" at bounding box center [8, 184] width 5 height 0
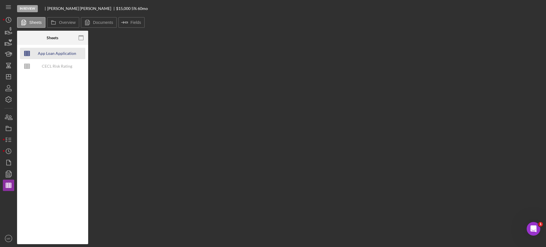
click at [60, 53] on div "App Loan Application Package" at bounding box center [56, 53] width 45 height 11
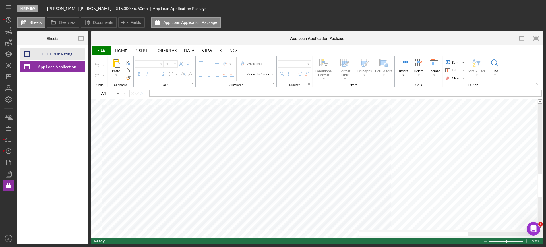
type input "F95"
type input "Arial"
type input "10"
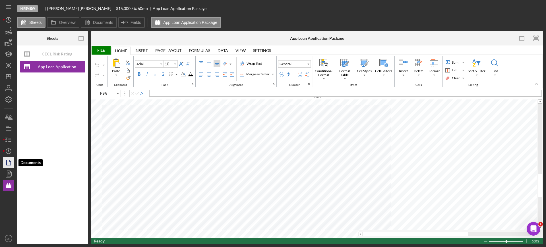
click at [7, 159] on icon "button" at bounding box center [8, 162] width 14 height 14
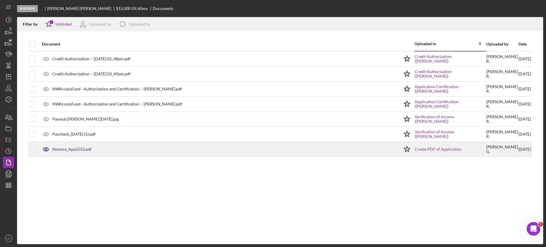
click at [71, 152] on div "Roosma_App5552.pdf" at bounding box center [219, 149] width 360 height 14
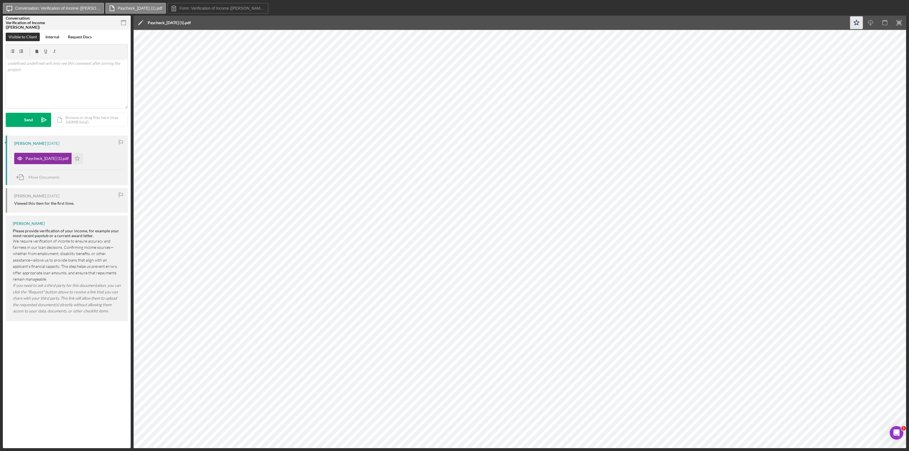
click at [545, 21] on icon "Icon/Star" at bounding box center [856, 22] width 13 height 13
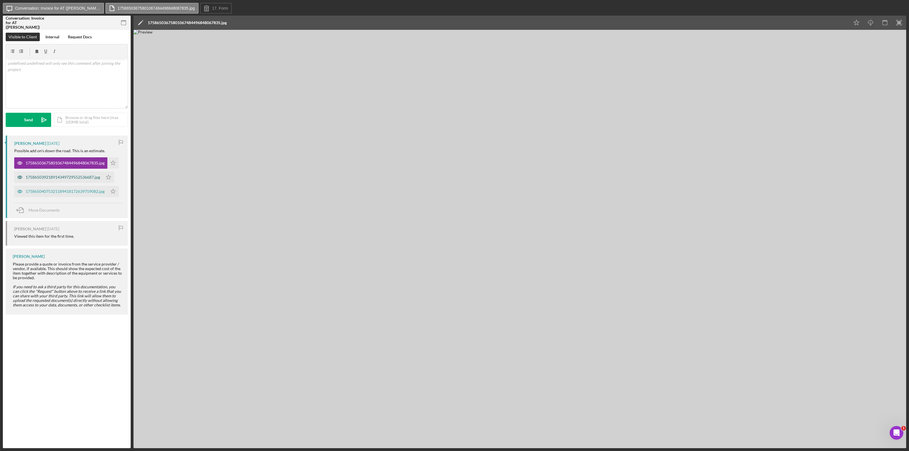
click at [53, 178] on div "175865039218914349729552536687.jpg" at bounding box center [63, 177] width 74 height 5
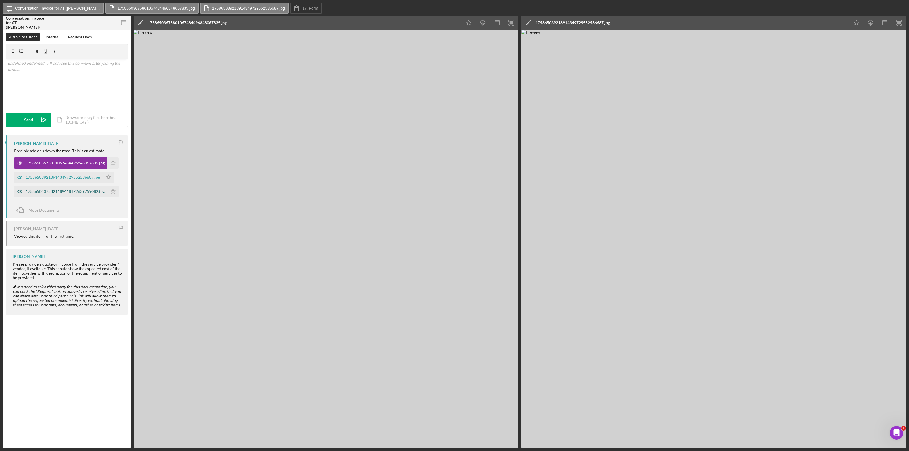
click at [84, 190] on div "17586504075321189418172639759082.jpg" at bounding box center [65, 191] width 79 height 5
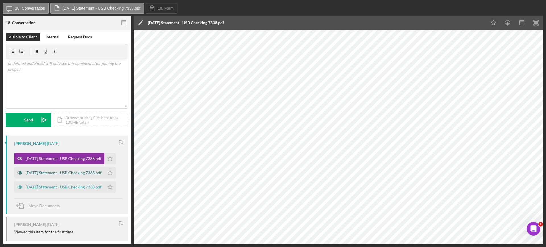
click at [70, 173] on div "[DATE] Statement - USB Checking 7338.pdf" at bounding box center [64, 172] width 76 height 5
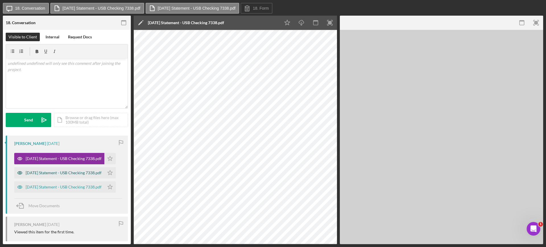
click at [70, 173] on div "[DATE] Statement - USB Checking 7338.pdf" at bounding box center [64, 172] width 76 height 5
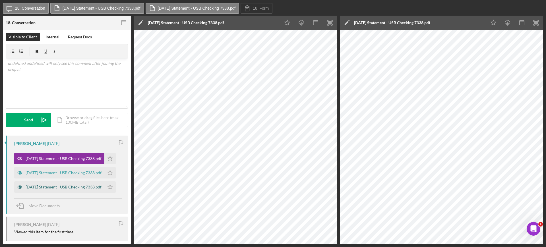
click at [76, 185] on div "[DATE] Statement - USB Checking 7338.pdf" at bounding box center [64, 187] width 76 height 5
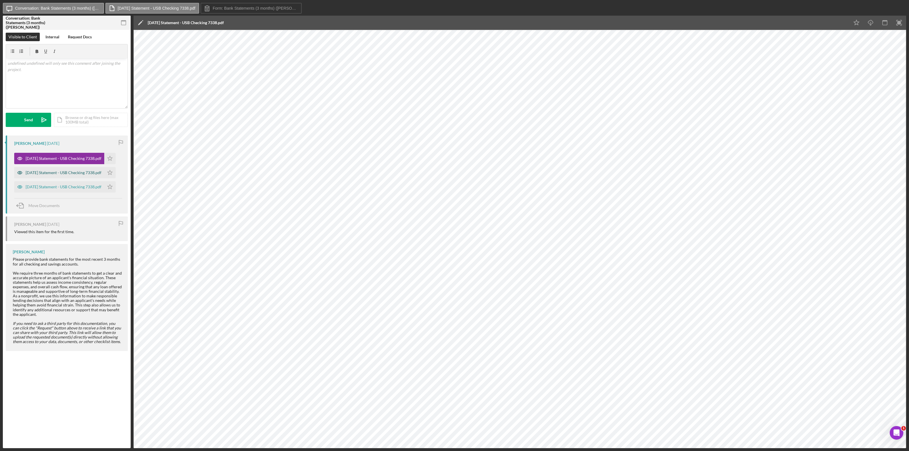
click at [55, 172] on div "[DATE] Statement - USB Checking 7338.pdf" at bounding box center [64, 172] width 76 height 5
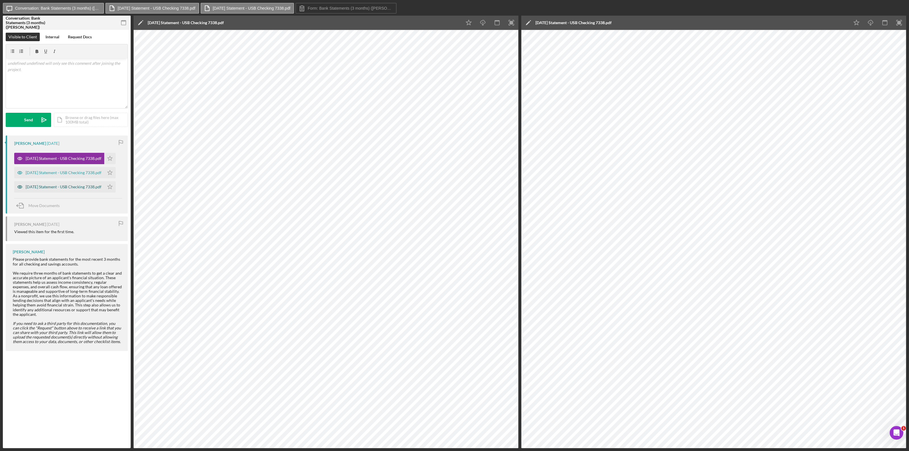
click at [79, 188] on div "[DATE] Statement - USB Checking 7338.pdf" at bounding box center [64, 187] width 76 height 5
